Goal: Information Seeking & Learning: Learn about a topic

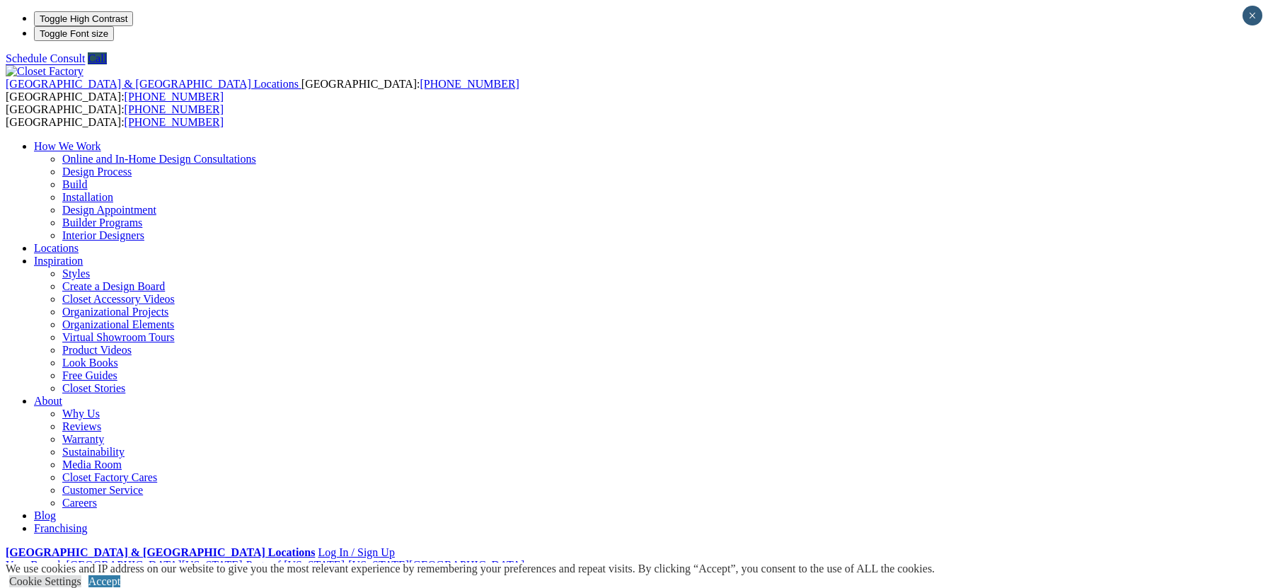
click at [120, 575] on link "Accept" at bounding box center [104, 581] width 32 height 12
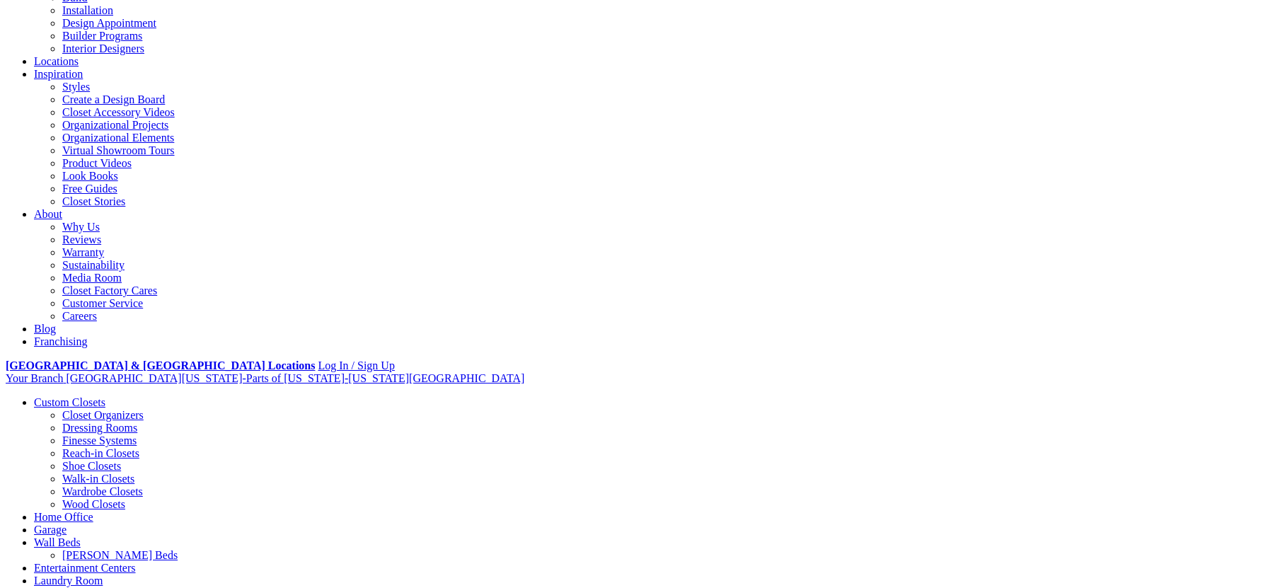
scroll to position [212, 0]
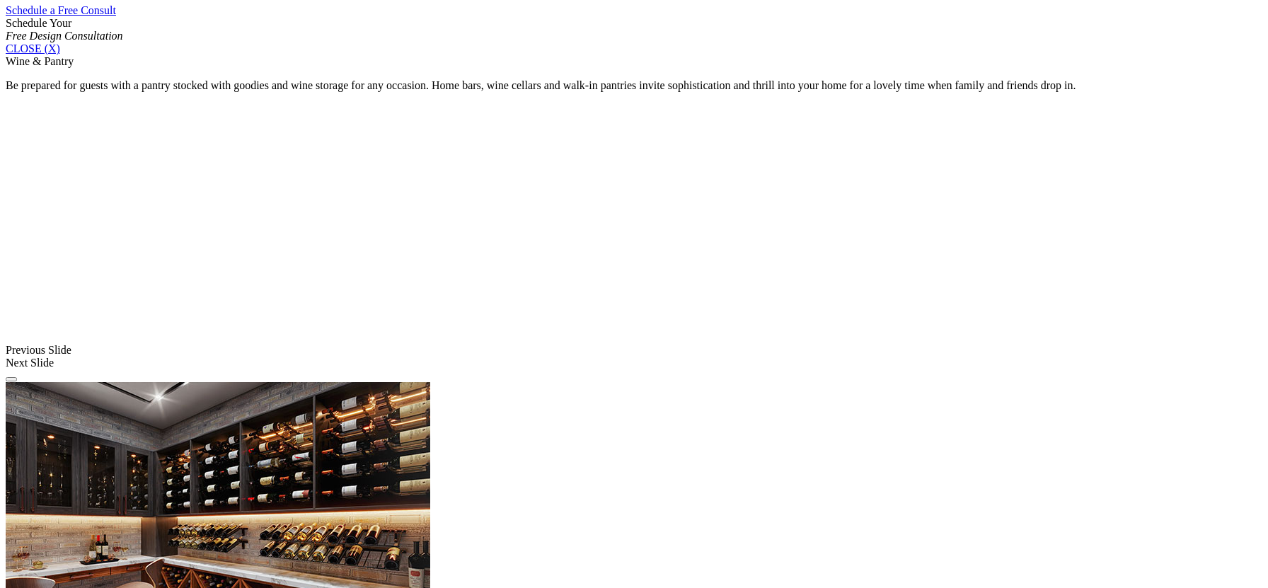
scroll to position [948, 0]
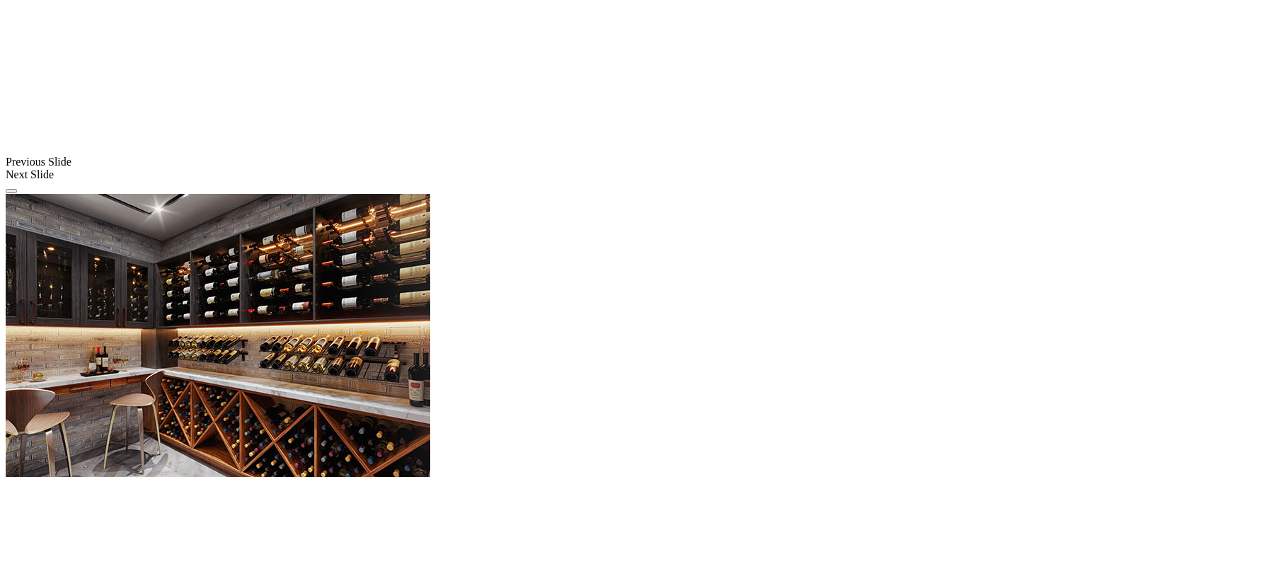
scroll to position [1160, 0]
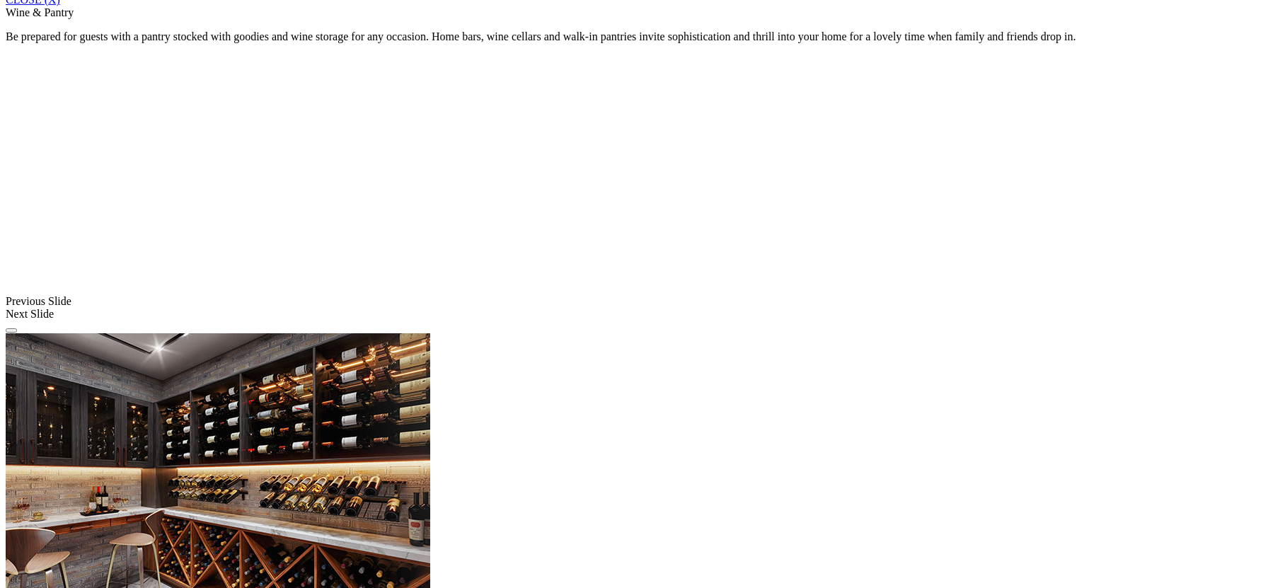
scroll to position [806, 0]
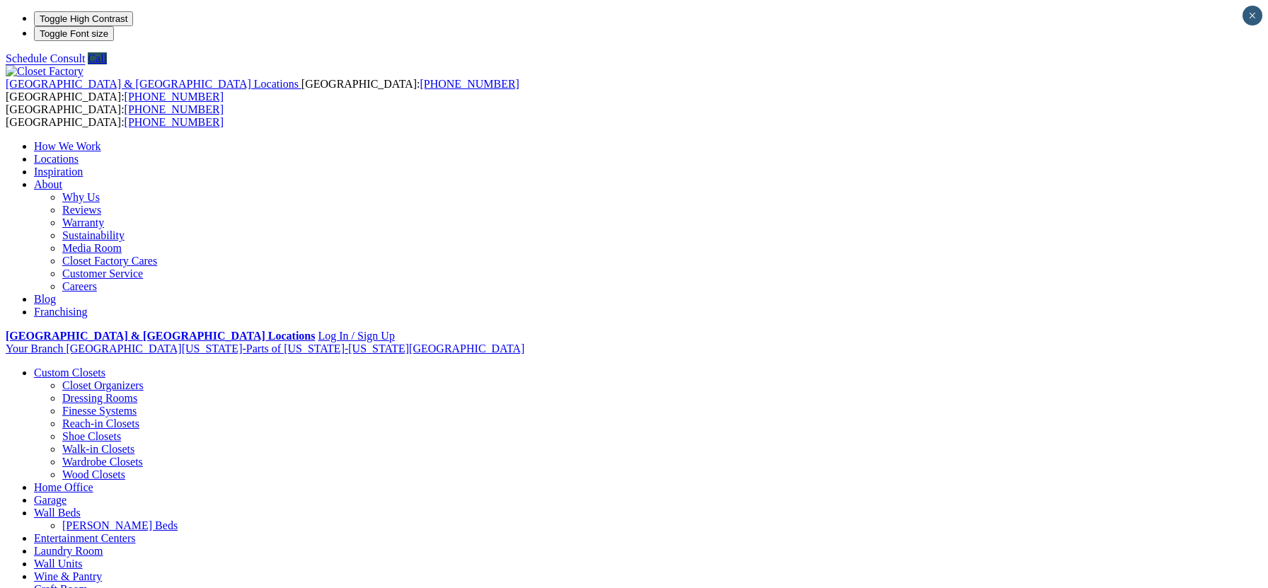
click at [103, 545] on link "Laundry Room" at bounding box center [68, 551] width 69 height 12
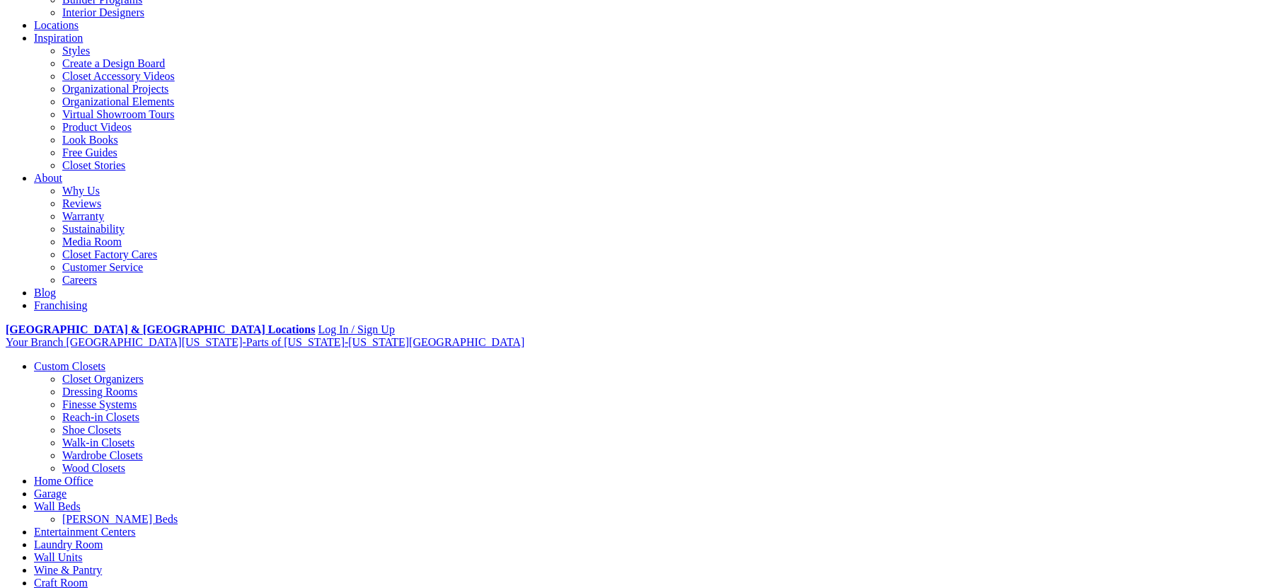
scroll to position [212, 0]
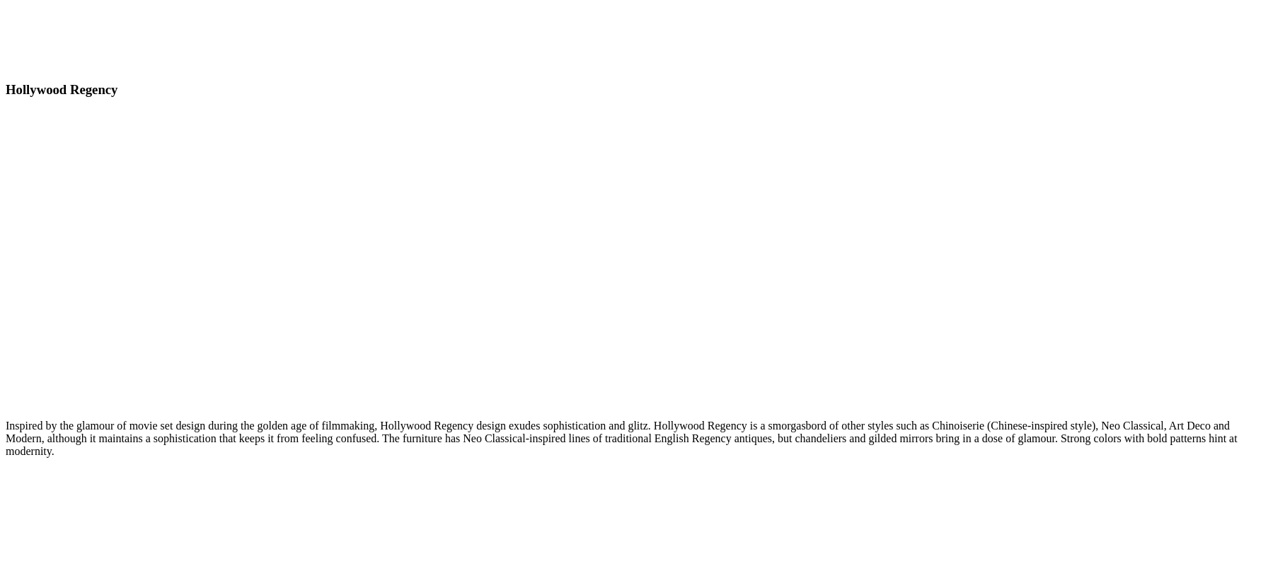
scroll to position [7714, 0]
